Goal: Transaction & Acquisition: Purchase product/service

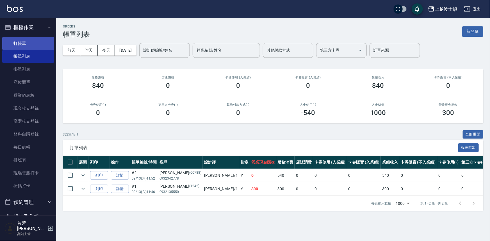
click at [20, 42] on link "打帳單" at bounding box center [28, 43] width 52 height 13
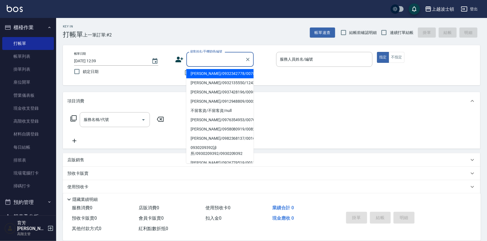
click at [201, 56] on input "顧客姓名/手機號碼/編號" at bounding box center [216, 59] width 54 height 10
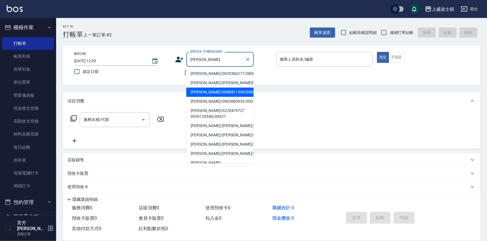
click at [207, 93] on li "[PERSON_NAME]/0988911349/098891" at bounding box center [220, 92] width 67 height 9
type input "[PERSON_NAME]/0988911349/098891"
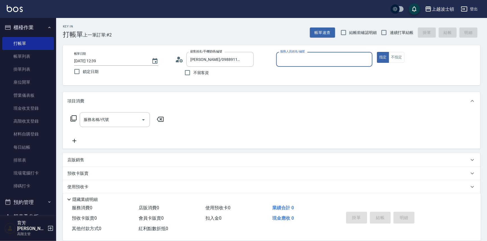
type input "[PERSON_NAME]-1"
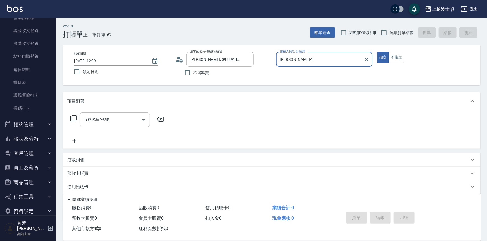
scroll to position [82, 0]
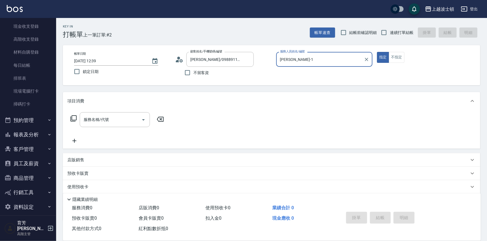
click at [29, 149] on button "客戶管理" at bounding box center [28, 149] width 52 height 15
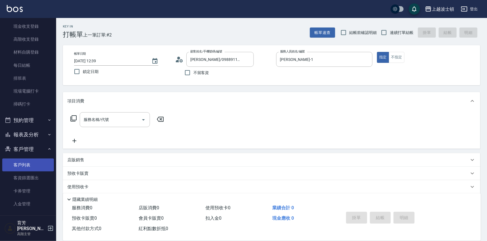
click at [26, 166] on link "客戶列表" at bounding box center [28, 165] width 52 height 13
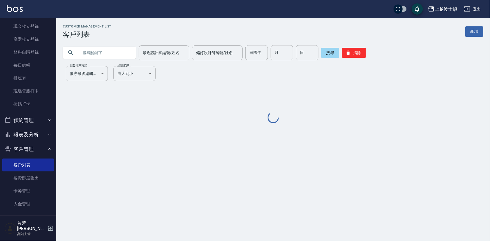
click at [97, 53] on input "text" at bounding box center [105, 52] width 53 height 15
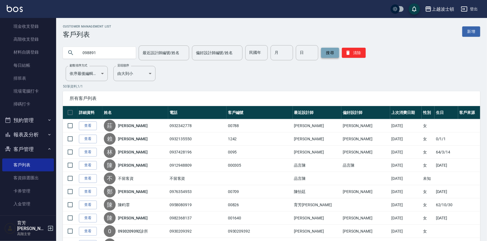
type input "098891"
click at [328, 52] on button "搜尋" at bounding box center [330, 53] width 18 height 10
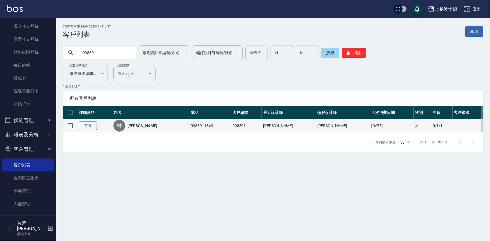
click at [91, 127] on link "查看" at bounding box center [88, 126] width 18 height 9
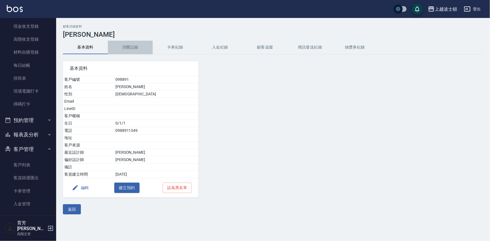
click at [126, 50] on button "消費記錄" at bounding box center [130, 47] width 45 height 13
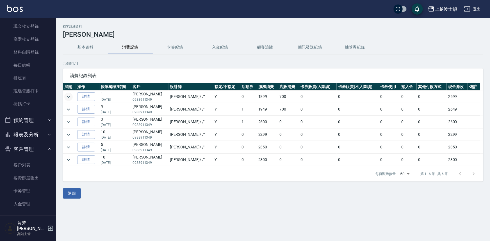
click at [69, 97] on icon "expand row" at bounding box center [68, 97] width 7 height 7
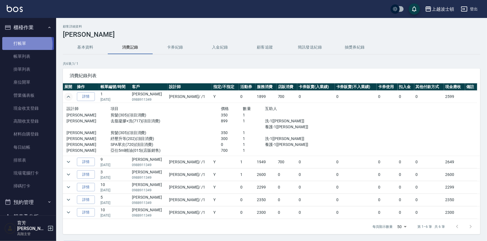
click at [27, 44] on link "打帳單" at bounding box center [28, 43] width 52 height 13
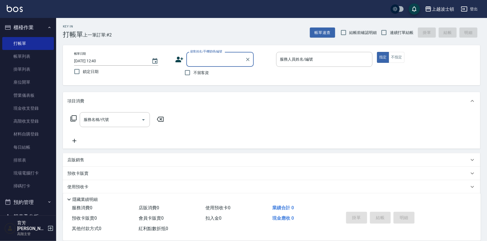
click at [202, 57] on input "顧客姓名/手機號碼/編號" at bounding box center [216, 59] width 54 height 10
click at [203, 62] on input "顧客姓名/手機號碼/編號" at bounding box center [216, 59] width 54 height 10
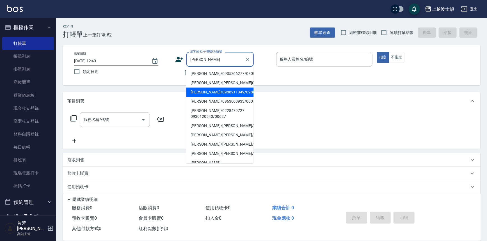
click at [212, 93] on li "[PERSON_NAME]/0988911349/098891" at bounding box center [220, 92] width 67 height 9
type input "[PERSON_NAME]/0988911349/098891"
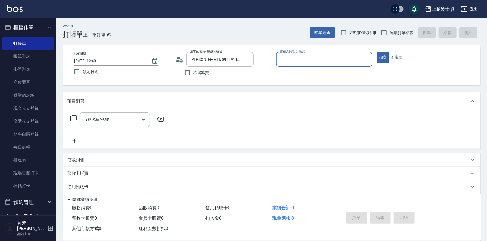
type input "[PERSON_NAME]-1"
click at [110, 122] on input "服務名稱/代號" at bounding box center [110, 120] width 57 height 10
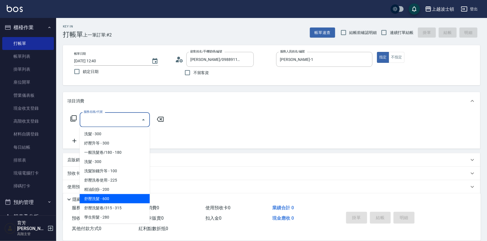
click at [98, 199] on span "舒壓洗髮 - 600" at bounding box center [115, 198] width 70 height 9
type input "舒壓洗髮(211)"
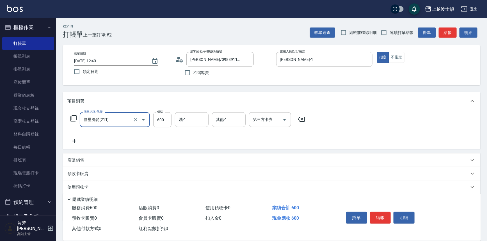
click at [73, 142] on icon at bounding box center [74, 141] width 14 height 7
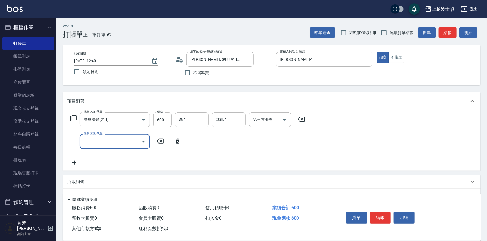
click at [92, 134] on body "上越波士頓 登出 櫃檯作業 打帳單 帳單列表 掛單列表 座位開單 營業儀表板 現金收支登錄 高階收支登錄 材料自購登錄 每日結帳 排班表 現場電腦打卡 掃碼打…" at bounding box center [243, 148] width 487 height 296
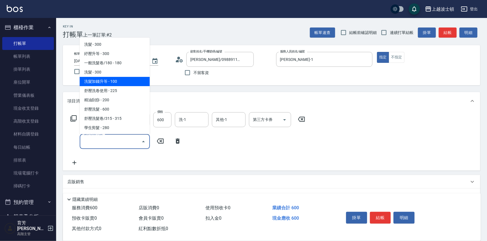
click at [119, 79] on span "洗髮加錢升等 - 100" at bounding box center [115, 81] width 70 height 9
type input "洗髮加錢升等(206)"
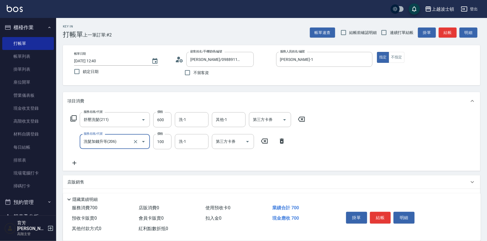
click at [75, 163] on icon at bounding box center [74, 163] width 14 height 7
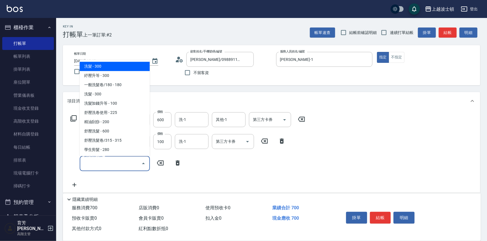
drag, startPoint x: 90, startPoint y: 163, endPoint x: 98, endPoint y: 115, distance: 48.6
click at [91, 163] on input "服務名稱/代號" at bounding box center [110, 164] width 57 height 10
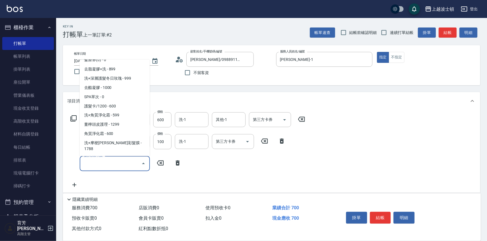
scroll to position [477, 0]
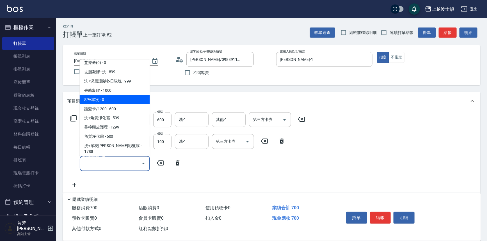
click at [122, 100] on span "SPA單次 - 0" at bounding box center [115, 99] width 70 height 9
type input "SPA單次(720)"
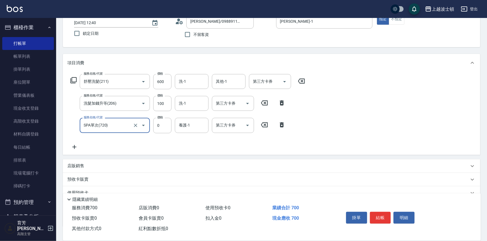
scroll to position [48, 0]
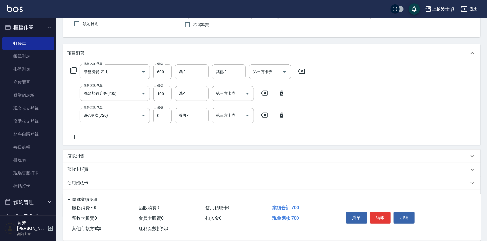
drag, startPoint x: 75, startPoint y: 136, endPoint x: 79, endPoint y: 136, distance: 4.2
click at [79, 136] on icon at bounding box center [74, 137] width 14 height 7
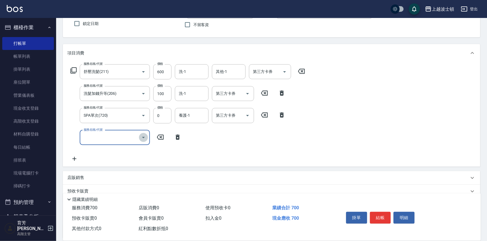
drag, startPoint x: 142, startPoint y: 137, endPoint x: 142, endPoint y: 133, distance: 4.5
click at [142, 137] on icon "Open" at bounding box center [143, 137] width 7 height 7
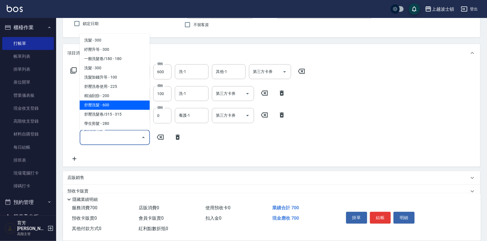
scroll to position [56, 0]
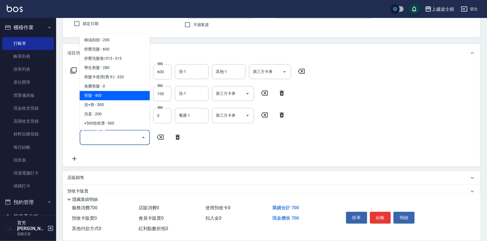
click at [122, 96] on span "剪髮 - 400" at bounding box center [115, 95] width 70 height 9
type input "剪髮(305)"
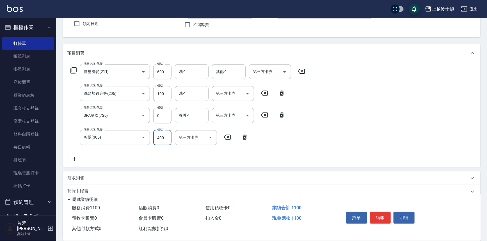
drag, startPoint x: 162, startPoint y: 140, endPoint x: 157, endPoint y: 140, distance: 4.5
click at [162, 140] on input "400" at bounding box center [162, 137] width 18 height 15
type input "350"
click at [80, 180] on p "店販銷售" at bounding box center [75, 178] width 17 height 6
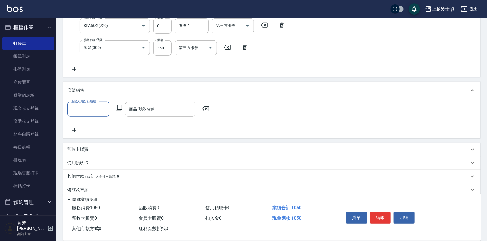
scroll to position [138, 0]
click at [87, 109] on input "服務人員姓名/編號" at bounding box center [88, 109] width 37 height 10
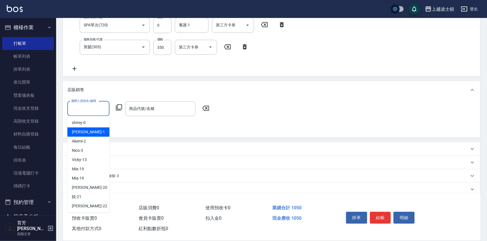
drag, startPoint x: 89, startPoint y: 130, endPoint x: 112, endPoint y: 125, distance: 23.2
click at [90, 130] on div "[PERSON_NAME] -1" at bounding box center [88, 132] width 42 height 9
type input "[PERSON_NAME]-1"
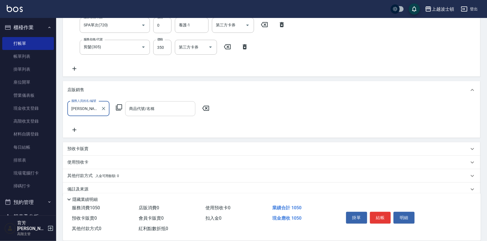
click at [143, 106] on div "商品代號/名稱 商品代號/名稱" at bounding box center [160, 108] width 70 height 15
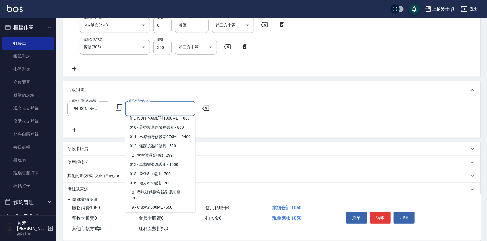
scroll to position [116, 0]
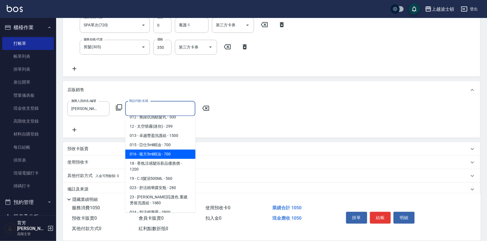
click at [165, 157] on span "016 - 複方5ml精油 - 700" at bounding box center [160, 154] width 70 height 9
type input "複方5ml精油"
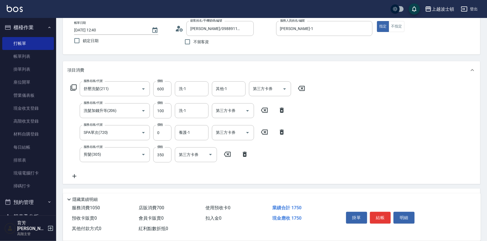
scroll to position [38, 0]
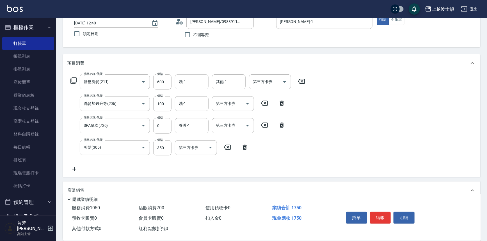
click at [188, 82] on input "洗-1" at bounding box center [192, 82] width 29 height 10
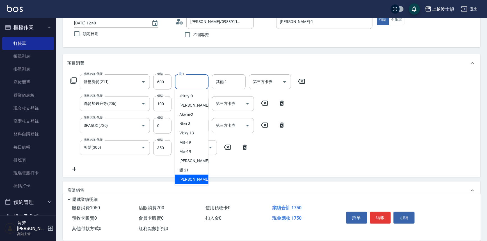
drag, startPoint x: 193, startPoint y: 178, endPoint x: 203, endPoint y: 153, distance: 27.5
click at [194, 179] on div "[PERSON_NAME] -22" at bounding box center [192, 179] width 34 height 9
type input "雅如-22"
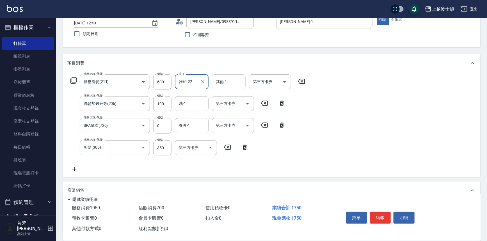
click at [230, 84] on input "其他-1" at bounding box center [229, 82] width 29 height 10
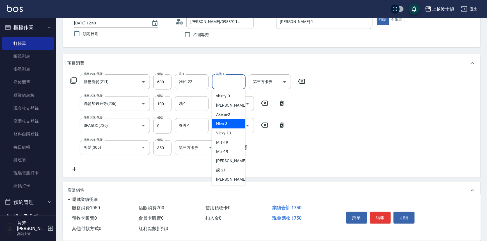
drag, startPoint x: 242, startPoint y: 117, endPoint x: 247, endPoint y: 133, distance: 16.6
click at [247, 133] on body "上越波士頓 登出 櫃檯作業 打帳單 帳單列表 掛單列表 座位開單 營業儀表板 現金收支登錄 高階收支登錄 材料自購登錄 每日結帳 排班表 現場電腦打卡 掃碼打…" at bounding box center [243, 156] width 487 height 388
click at [236, 175] on div "[PERSON_NAME] -22" at bounding box center [229, 179] width 34 height 9
type input "雅如-22"
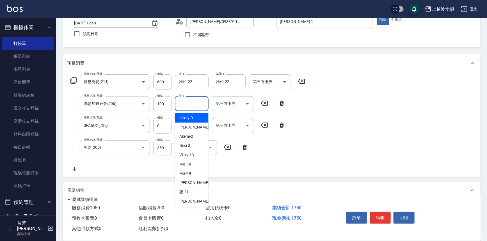
click at [187, 100] on input "洗-1" at bounding box center [192, 104] width 29 height 10
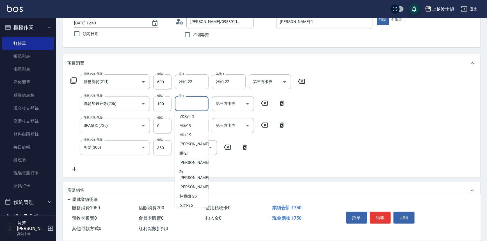
scroll to position [46, 0]
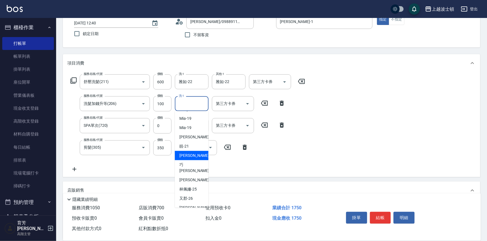
click at [195, 155] on div "[PERSON_NAME] -22" at bounding box center [192, 155] width 34 height 9
type input "雅如-22"
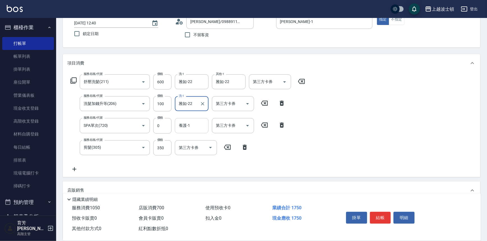
click at [187, 129] on input "養護-1" at bounding box center [192, 126] width 29 height 10
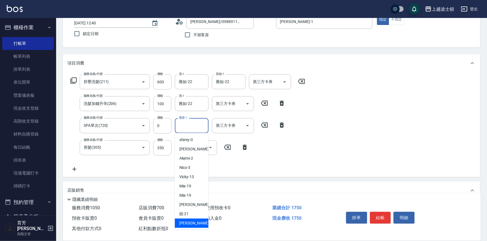
drag, startPoint x: 185, startPoint y: 224, endPoint x: 192, endPoint y: 215, distance: 11.1
click at [185, 224] on span "[PERSON_NAME] -22" at bounding box center [197, 224] width 35 height 6
type input "雅如-22"
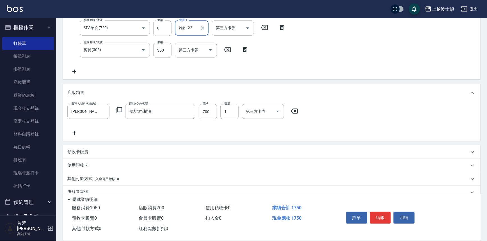
scroll to position [146, 0]
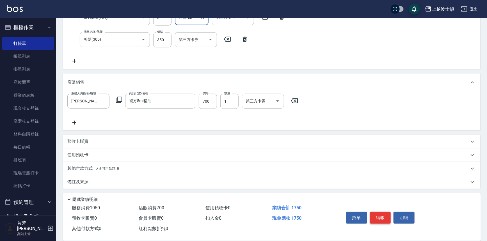
click at [376, 215] on button "結帳" at bounding box center [380, 218] width 21 height 12
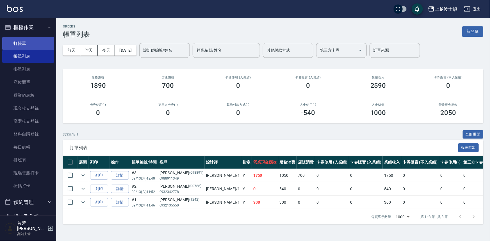
click at [13, 40] on link "打帳單" at bounding box center [28, 43] width 52 height 13
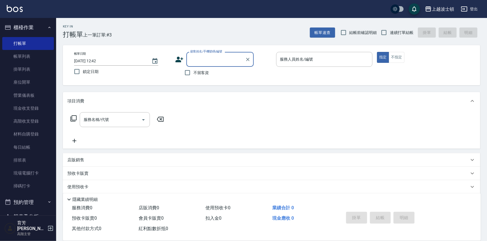
click at [204, 56] on input "顧客姓名/手機號碼/編號" at bounding box center [216, 59] width 54 height 10
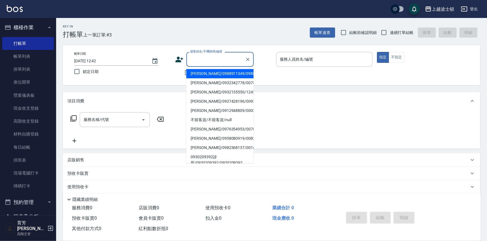
click at [203, 71] on li "[PERSON_NAME]/0988911349/098891" at bounding box center [220, 73] width 67 height 9
type input "[PERSON_NAME]/0988911349/098891"
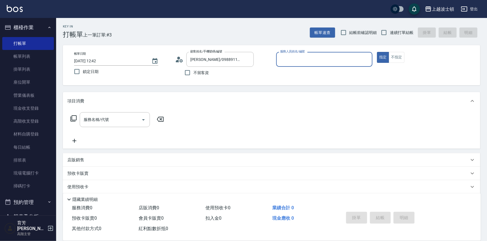
type input "[PERSON_NAME]-1"
click at [125, 122] on input "服務名稱/代號" at bounding box center [110, 120] width 57 height 10
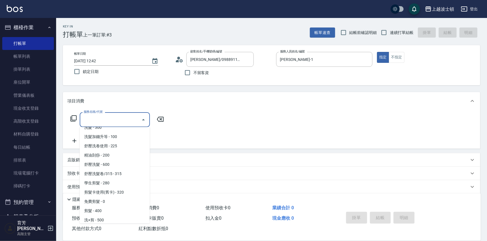
scroll to position [42, 0]
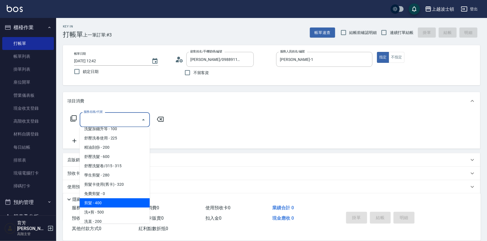
click at [106, 202] on span "剪髮 - 400" at bounding box center [115, 203] width 70 height 9
type input "剪髮(305)"
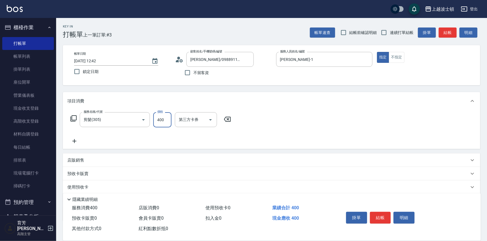
click at [158, 121] on input "400" at bounding box center [162, 119] width 18 height 15
type input "350"
click at [74, 140] on icon at bounding box center [74, 141] width 4 height 4
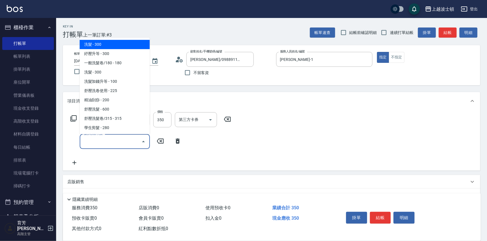
click at [93, 139] on input "服務名稱/代號" at bounding box center [110, 142] width 57 height 10
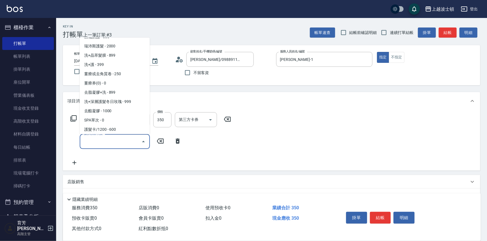
scroll to position [437, 0]
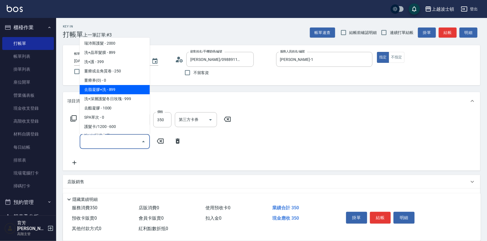
click at [110, 92] on span "去脂凝膠+洗 - 899" at bounding box center [115, 89] width 70 height 9
type input "去脂凝膠+洗(717)"
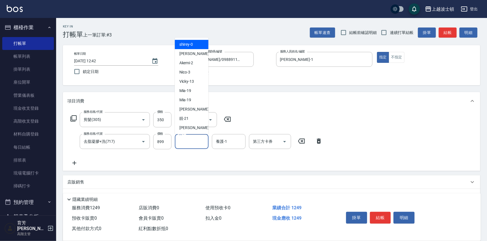
drag, startPoint x: 189, startPoint y: 142, endPoint x: 187, endPoint y: 138, distance: 4.4
click at [188, 141] on input "洗-1" at bounding box center [192, 142] width 29 height 10
drag, startPoint x: 192, startPoint y: 126, endPoint x: 208, endPoint y: 131, distance: 16.9
click at [192, 126] on span "[PERSON_NAME] -22" at bounding box center [197, 128] width 35 height 6
type input "雅如-22"
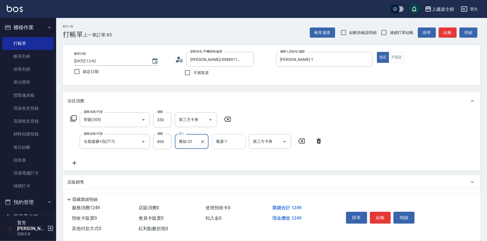
click at [228, 136] on div "養護-1" at bounding box center [229, 141] width 34 height 15
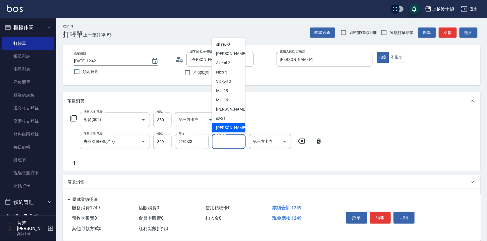
click at [227, 129] on span "[PERSON_NAME] -22" at bounding box center [234, 128] width 35 height 6
type input "雅如-22"
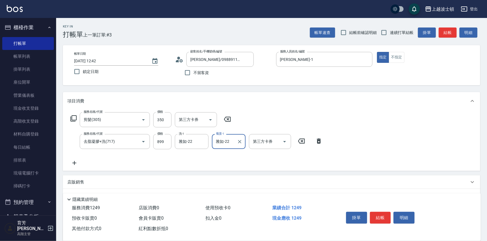
scroll to position [54, 0]
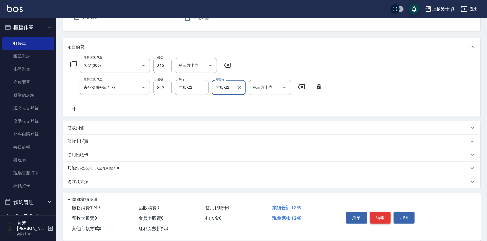
click at [376, 214] on button "結帳" at bounding box center [380, 218] width 21 height 12
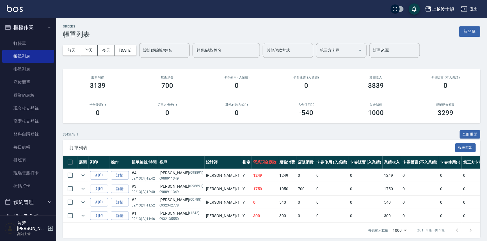
click at [155, 51] on input "設計師編號/姓名" at bounding box center [165, 51] width 46 height 10
click at [170, 47] on input "設計師編號/姓名" at bounding box center [165, 51] width 46 height 10
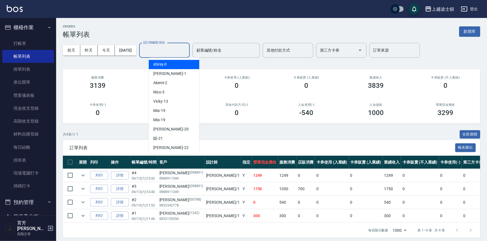
click at [170, 47] on input "設計師編號/姓名" at bounding box center [165, 51] width 46 height 10
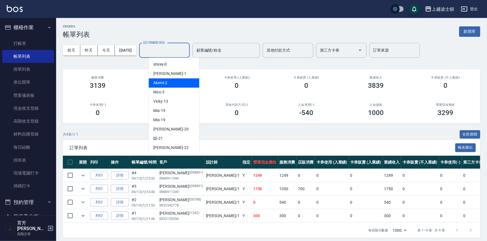
click at [175, 85] on div "Akemi -2" at bounding box center [174, 82] width 51 height 9
type input "Akemi-2"
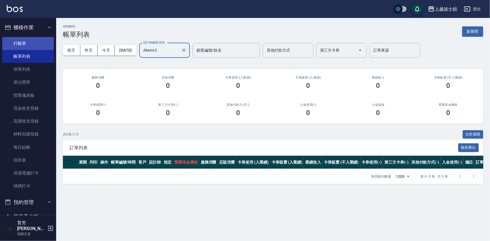
click at [34, 42] on link "打帳單" at bounding box center [28, 43] width 52 height 13
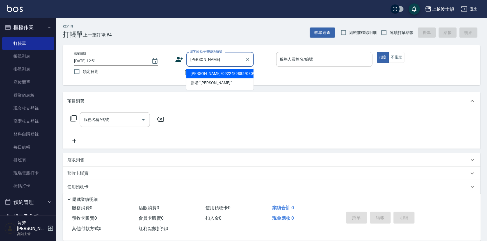
click at [197, 73] on li "[PERSON_NAME]/0922489885/080983" at bounding box center [220, 73] width 67 height 9
type input "[PERSON_NAME]/0922489885/080983"
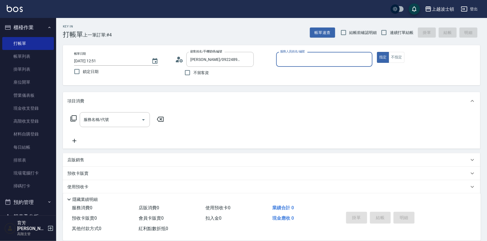
type input "Akemi-2"
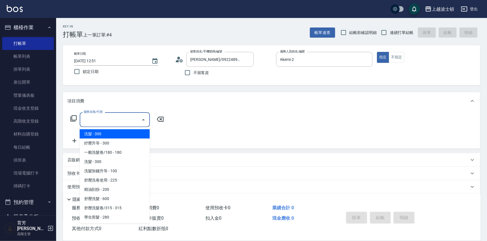
click at [127, 121] on input "服務名稱/代號" at bounding box center [110, 120] width 57 height 10
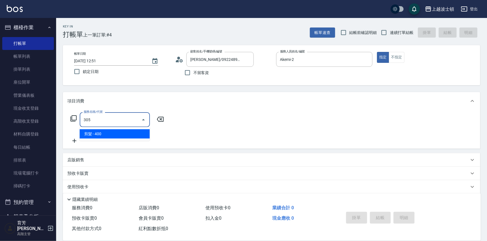
click at [139, 132] on span "剪髮 - 400" at bounding box center [115, 134] width 70 height 9
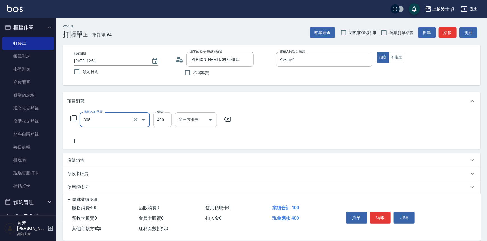
type input "剪髮(305)"
click at [157, 124] on input "400" at bounding box center [162, 119] width 18 height 15
type input "350"
click at [309, 98] on div "項目消費" at bounding box center [272, 101] width 418 height 18
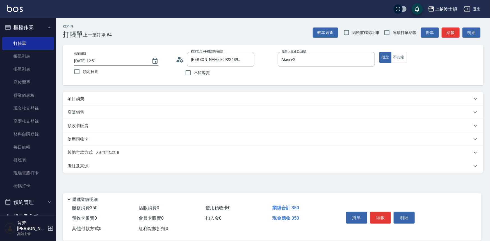
click at [229, 95] on div "項目消費" at bounding box center [273, 98] width 421 height 13
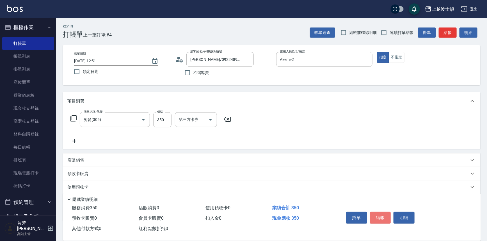
click at [383, 217] on button "結帳" at bounding box center [380, 218] width 21 height 12
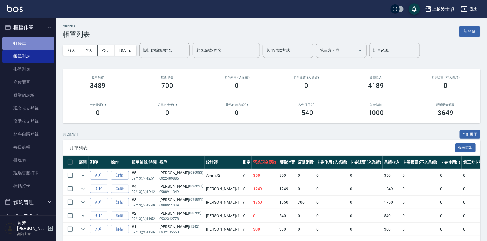
click at [33, 42] on link "打帳單" at bounding box center [28, 43] width 52 height 13
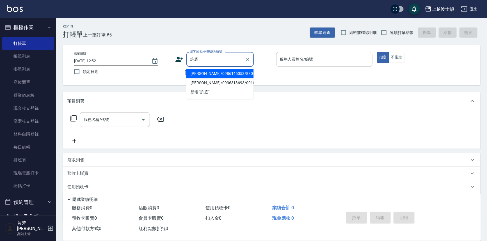
click at [202, 73] on li "[PERSON_NAME]/0986145053/830421" at bounding box center [220, 73] width 67 height 9
type input "[PERSON_NAME]/0986145053/830421"
type input "Akemi-2"
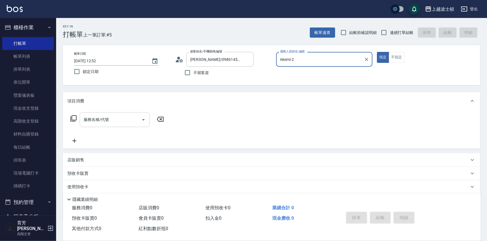
click at [139, 116] on div at bounding box center [143, 119] width 8 height 15
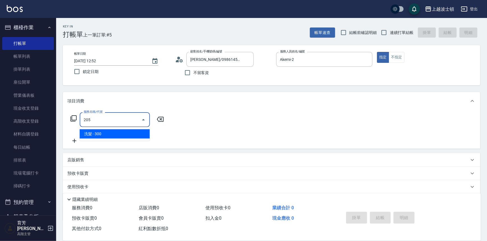
click at [147, 130] on span "洗髮 - 300" at bounding box center [115, 134] width 70 height 9
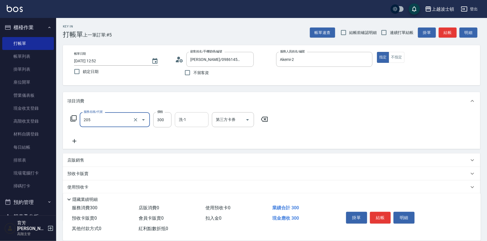
type input "洗髮(205)"
click at [186, 123] on input "洗-1" at bounding box center [192, 120] width 29 height 10
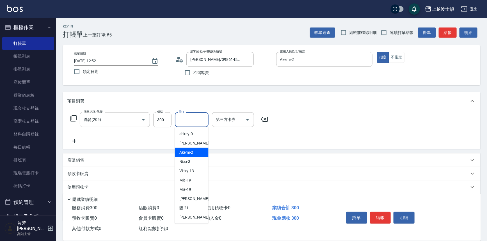
click at [197, 152] on div "Akemi -2" at bounding box center [192, 152] width 34 height 9
type input "Akemi-2"
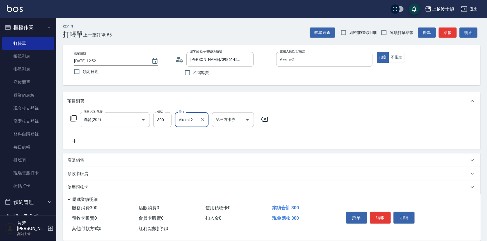
click at [74, 141] on icon at bounding box center [74, 141] width 4 height 4
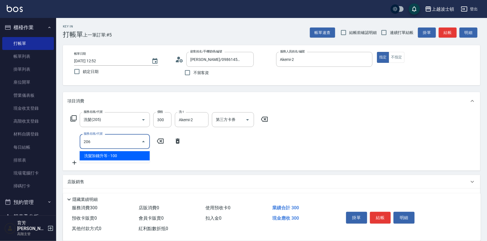
click at [119, 159] on span "洗髮加錢升等 - 100" at bounding box center [115, 155] width 70 height 9
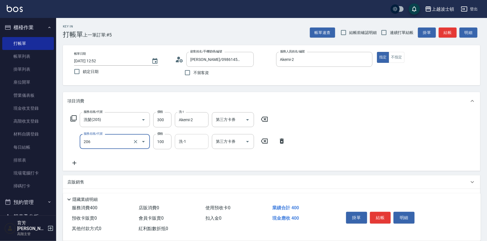
click at [190, 148] on div "洗-1" at bounding box center [192, 141] width 34 height 15
type input "洗髮加錢升等(206)"
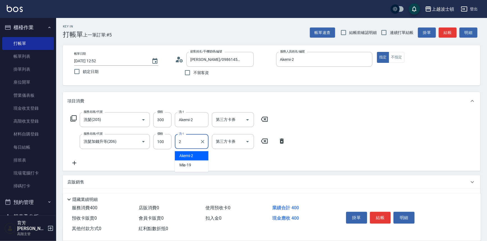
click at [194, 155] on div "Akemi -2" at bounding box center [192, 155] width 34 height 9
type input "Akemi-2"
click at [73, 162] on icon at bounding box center [74, 163] width 14 height 7
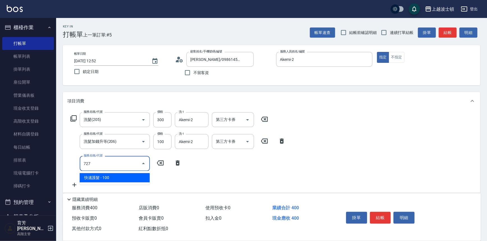
click at [108, 175] on span "快速護髮 - 100" at bounding box center [115, 177] width 70 height 9
type input "快速護髮(727)"
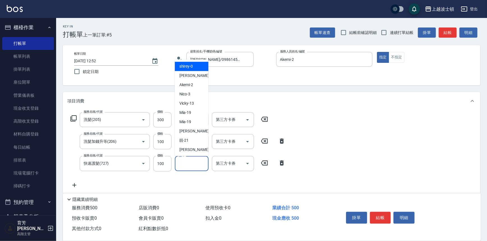
click at [187, 166] on input "護-1" at bounding box center [192, 164] width 29 height 10
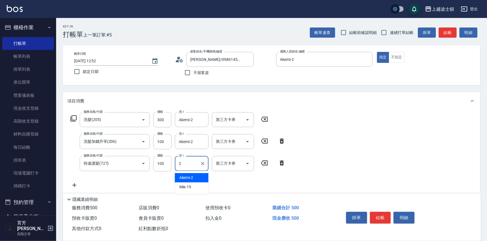
click at [200, 177] on div "Akemi -2" at bounding box center [192, 177] width 34 height 9
type input "Akemi-2"
click at [74, 185] on icon at bounding box center [74, 185] width 4 height 4
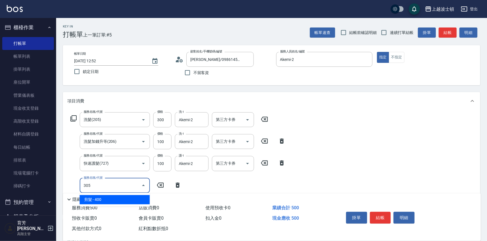
drag, startPoint x: 115, startPoint y: 195, endPoint x: 117, endPoint y: 198, distance: 3.4
click at [115, 195] on ul "剪髮 - 400" at bounding box center [115, 200] width 70 height 14
click at [118, 200] on span "剪髮 - 400" at bounding box center [115, 199] width 70 height 9
type input "剪髮(305)"
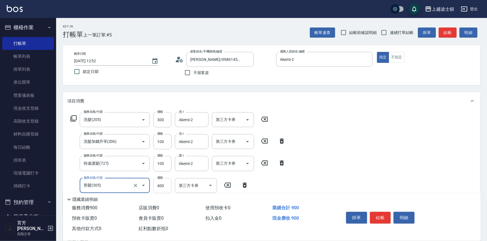
click at [159, 189] on input "400" at bounding box center [162, 185] width 18 height 15
type input "350"
click at [333, 133] on div "服務名稱/代號 洗髮(205) 服務名稱/代號 價格 300 價格 洗-1 Akemi-2 洗-1 第三方卡券 第三方卡券 服務名稱/代號 洗髮加錢升等(20…" at bounding box center [272, 162] width 418 height 105
click at [383, 220] on button "結帳" at bounding box center [380, 218] width 21 height 12
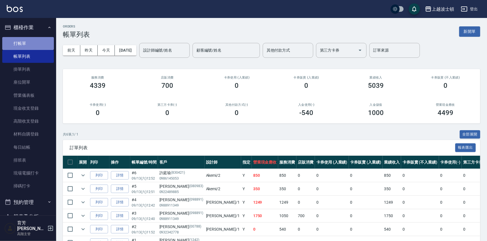
click at [29, 42] on link "打帳單" at bounding box center [28, 43] width 52 height 13
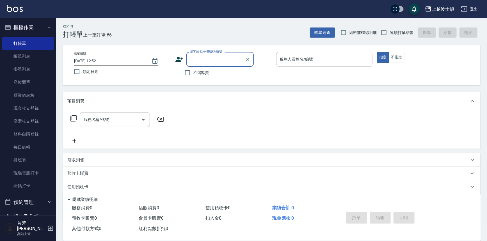
click at [213, 59] on input "顧客姓名/手機號碼/編號" at bounding box center [216, 59] width 54 height 10
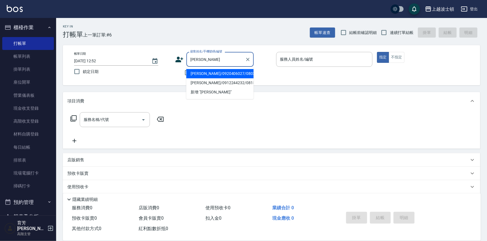
click at [197, 74] on li "[PERSON_NAME]/0920406027/080317" at bounding box center [220, 73] width 67 height 9
type input "[PERSON_NAME]/0920406027/080317"
type input "Akemi-2"
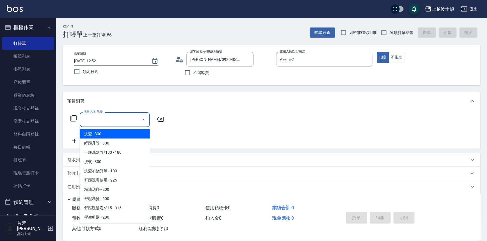
click at [132, 124] on input "服務名稱/代號" at bounding box center [110, 120] width 57 height 10
click at [130, 133] on span "洗髮 - 300" at bounding box center [115, 134] width 70 height 9
type input "洗髮(201)"
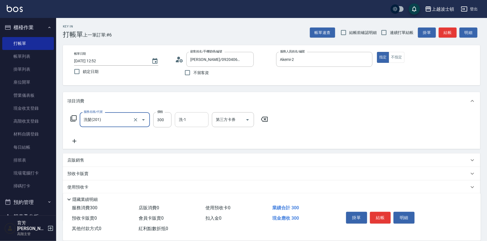
click at [187, 123] on input "洗-1" at bounding box center [192, 120] width 29 height 10
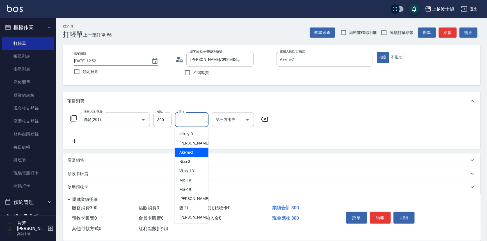
click at [196, 152] on div "Akemi -2" at bounding box center [192, 152] width 34 height 9
type input "Akemi-2"
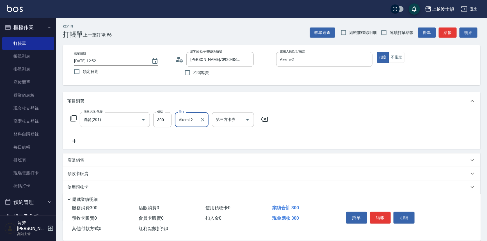
click at [73, 140] on icon at bounding box center [74, 141] width 14 height 7
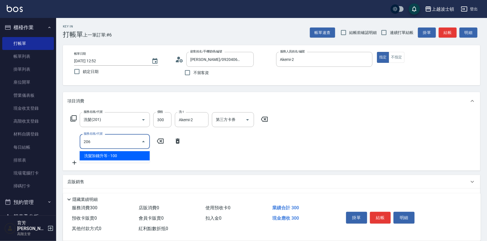
click at [113, 155] on span "洗髮加錢升等 - 100" at bounding box center [115, 155] width 70 height 9
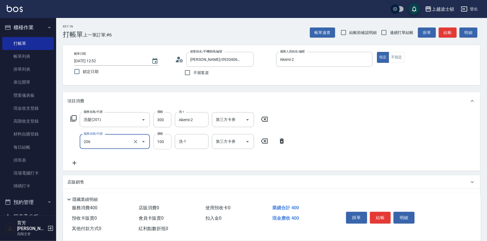
type input "洗髮加錢升等(206)"
click at [156, 143] on input "100" at bounding box center [162, 141] width 18 height 15
type input "50"
click at [194, 143] on input "洗-1" at bounding box center [192, 142] width 29 height 10
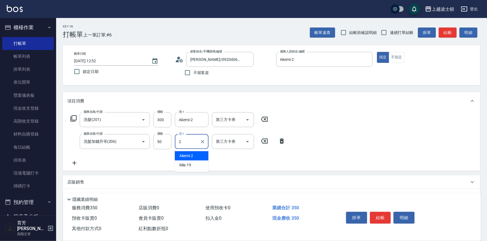
click at [204, 158] on div "Akemi -2" at bounding box center [192, 155] width 34 height 9
type input "Akemi-2"
click at [390, 128] on div "服務名稱/代號 洗髮(201) 服務名稱/代號 價格 300 價格 洗-1 Akemi-2 洗-1 第三方卡券 第三方卡券 服務名稱/代號 洗髮加錢升等(20…" at bounding box center [272, 140] width 418 height 61
click at [382, 216] on button "結帳" at bounding box center [380, 218] width 21 height 12
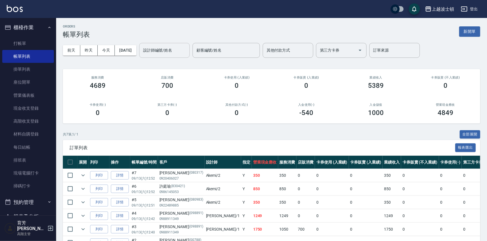
click at [187, 53] on input "設計師編號/姓名" at bounding box center [165, 51] width 46 height 10
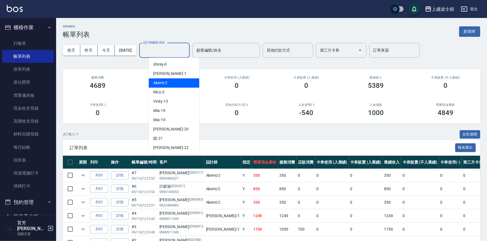
click at [189, 85] on div "Akemi -2" at bounding box center [174, 82] width 51 height 9
type input "Akemi-2"
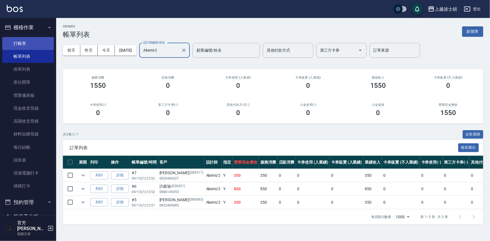
click at [24, 40] on link "打帳單" at bounding box center [28, 43] width 52 height 13
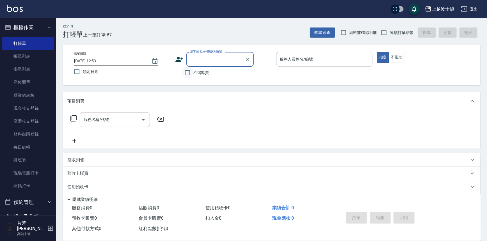
click at [188, 73] on input "不留客資" at bounding box center [188, 73] width 12 height 12
checkbox input "true"
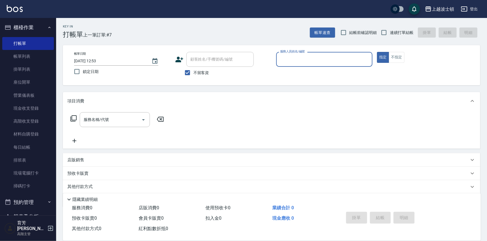
click at [309, 59] on input "服務人員姓名/編號" at bounding box center [325, 59] width 92 height 10
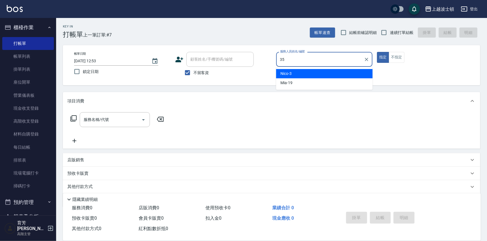
type input "思思-35"
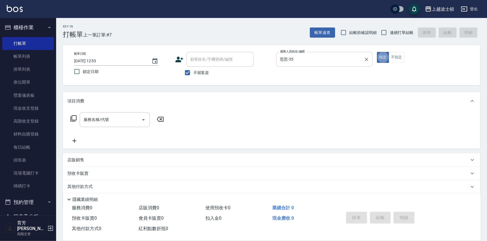
type button "true"
click at [78, 118] on div "服務名稱/代號 服務名稱/代號" at bounding box center [117, 119] width 100 height 15
click at [75, 118] on icon at bounding box center [73, 118] width 7 height 7
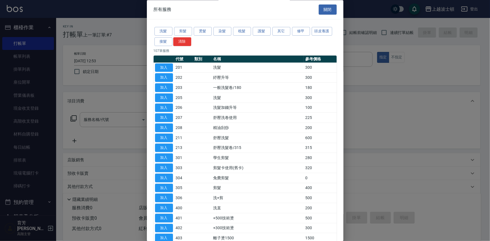
click at [262, 36] on div "洗髮 剪髮 燙髮 染髮 梳髮 護髮 其它 修甲 頭皮養護 接髮 清除" at bounding box center [245, 36] width 183 height 21
click at [321, 32] on button "頭皮養護" at bounding box center [322, 31] width 21 height 9
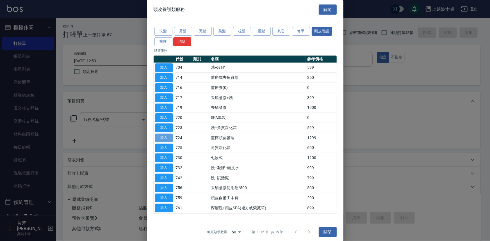
click at [168, 138] on button "加入" at bounding box center [164, 138] width 18 height 9
type input "薑檸頭皮護理(724)"
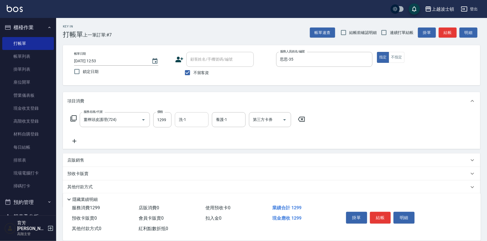
click at [203, 121] on input "洗-1" at bounding box center [192, 120] width 29 height 10
type input "思思-35"
click at [376, 218] on button "結帳" at bounding box center [380, 218] width 21 height 12
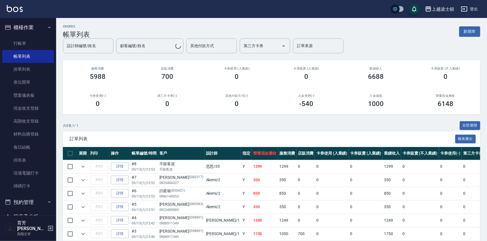
click at [25, 9] on div "上越波士頓 登出" at bounding box center [243, 9] width 487 height 18
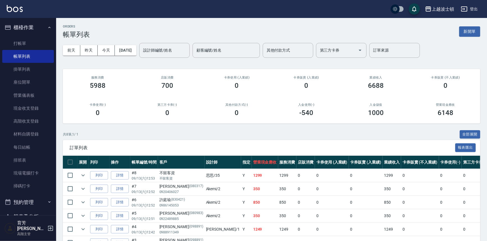
click at [5, 10] on div "上越波士頓 登出" at bounding box center [243, 9] width 487 height 18
click at [19, 10] on img at bounding box center [15, 8] width 16 height 7
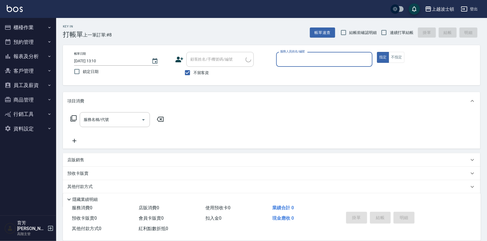
click at [210, 70] on div "不留客資" at bounding box center [214, 73] width 79 height 12
click at [205, 69] on label "不留客資" at bounding box center [196, 73] width 28 height 12
click at [194, 69] on input "不留客資" at bounding box center [188, 73] width 12 height 12
checkbox input "false"
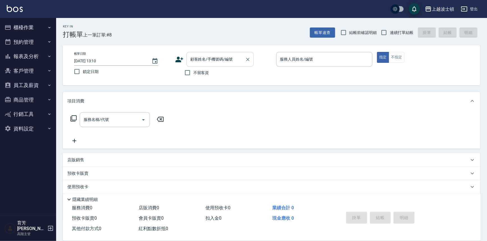
click at [210, 63] on input "顧客姓名/手機號碼/編號" at bounding box center [216, 59] width 54 height 10
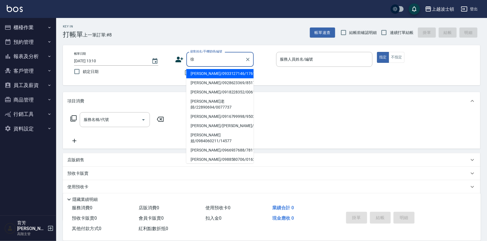
click at [204, 70] on li "[PERSON_NAME]/0933127146/1761" at bounding box center [220, 73] width 67 height 9
type input "[PERSON_NAME]/0933127146/1761"
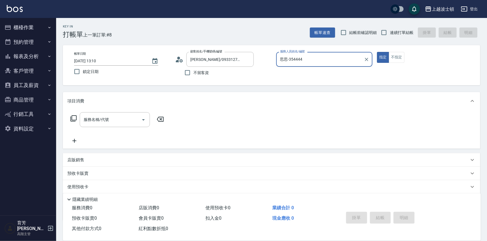
click at [377, 52] on button "指定" at bounding box center [383, 57] width 12 height 11
type input "思思-35"
type button "true"
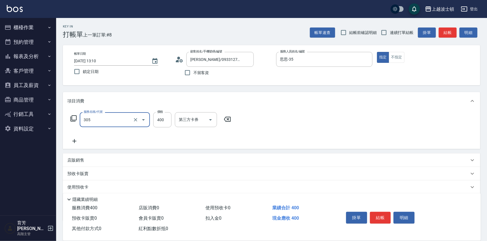
type input "剪髮(305)"
type input "250"
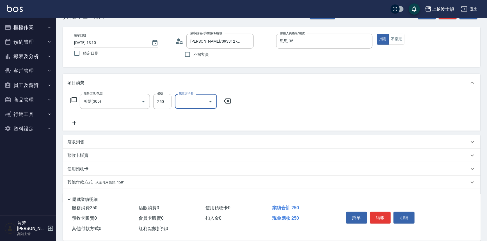
scroll to position [33, 0]
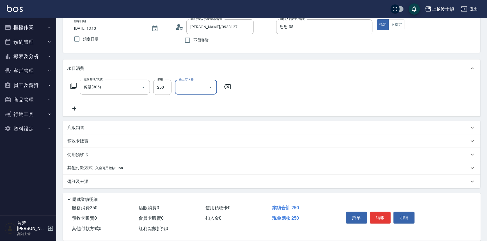
click at [115, 169] on span "入金可用餘額: 1581" at bounding box center [110, 168] width 29 height 4
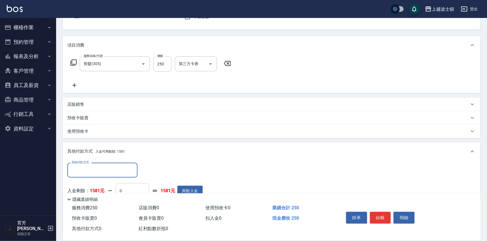
scroll to position [84, 0]
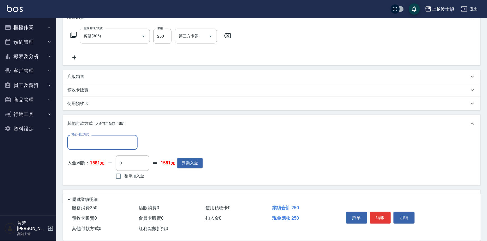
drag, startPoint x: 132, startPoint y: 179, endPoint x: 132, endPoint y: 176, distance: 2.8
click at [132, 179] on label "整筆扣入金" at bounding box center [128, 177] width 31 height 12
click at [124, 179] on input "整筆扣入金" at bounding box center [119, 177] width 12 height 12
checkbox input "true"
type input "250"
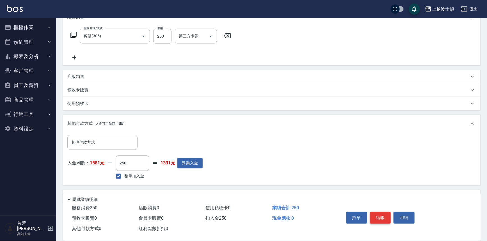
click at [381, 217] on button "結帳" at bounding box center [380, 218] width 21 height 12
